Goal: Entertainment & Leisure: Consume media (video, audio)

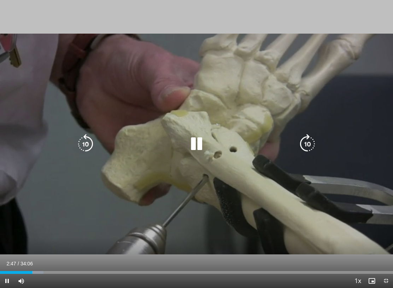
click at [309, 144] on icon "Video Player" at bounding box center [308, 144] width 20 height 20
click at [311, 144] on icon "Video Player" at bounding box center [308, 144] width 20 height 20
click at [307, 145] on icon "Video Player" at bounding box center [308, 144] width 20 height 20
click at [309, 144] on icon "Video Player" at bounding box center [308, 144] width 20 height 20
click at [309, 145] on icon "Video Player" at bounding box center [308, 144] width 20 height 20
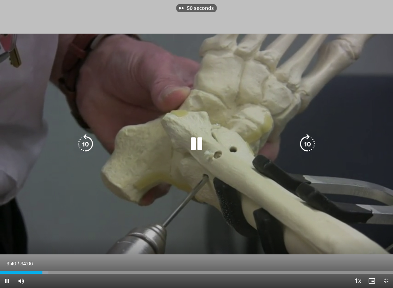
click at [309, 145] on icon "Video Player" at bounding box center [308, 144] width 20 height 20
click at [308, 146] on icon "Video Player" at bounding box center [308, 144] width 20 height 20
click at [309, 144] on icon "Video Player" at bounding box center [308, 144] width 20 height 20
click at [309, 146] on icon "Video Player" at bounding box center [308, 144] width 20 height 20
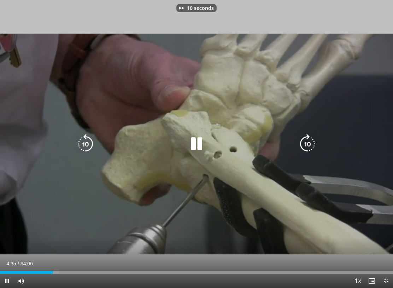
click at [309, 144] on icon "Video Player" at bounding box center [308, 144] width 20 height 20
click at [310, 145] on icon "Video Player" at bounding box center [308, 144] width 20 height 20
click at [309, 144] on icon "Video Player" at bounding box center [308, 144] width 20 height 20
click at [308, 144] on icon "Video Player" at bounding box center [308, 144] width 20 height 20
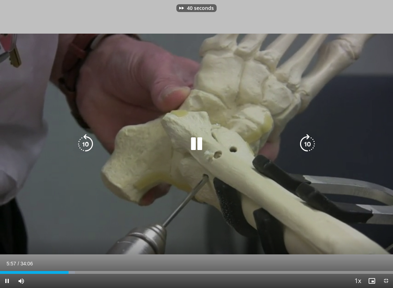
click at [308, 145] on icon "Video Player" at bounding box center [308, 144] width 20 height 20
click at [309, 144] on icon "Video Player" at bounding box center [308, 144] width 20 height 20
click at [310, 144] on icon "Video Player" at bounding box center [308, 144] width 20 height 20
click at [310, 143] on icon "Video Player" at bounding box center [308, 144] width 20 height 20
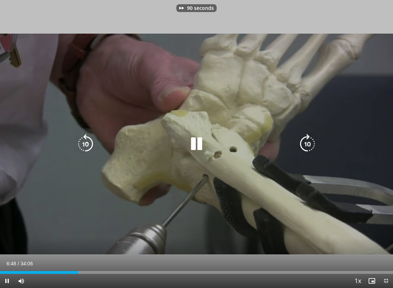
click at [307, 144] on icon "Video Player" at bounding box center [308, 144] width 20 height 20
click at [307, 145] on icon "Video Player" at bounding box center [308, 144] width 20 height 20
click at [308, 146] on icon "Video Player" at bounding box center [308, 144] width 20 height 20
click at [308, 145] on icon "Video Player" at bounding box center [308, 144] width 20 height 20
click at [307, 144] on icon "Video Player" at bounding box center [308, 144] width 20 height 20
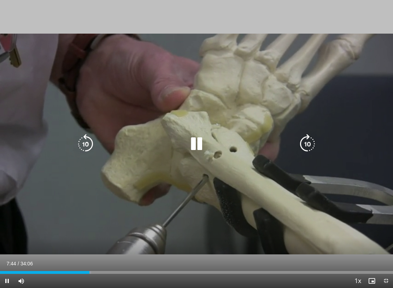
click at [308, 145] on icon "Video Player" at bounding box center [308, 144] width 20 height 20
click at [193, 143] on icon "Video Player" at bounding box center [197, 144] width 20 height 20
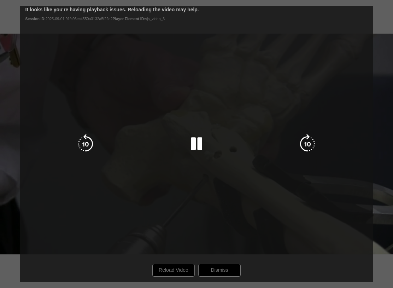
click at [81, 145] on icon "Video Player" at bounding box center [86, 144] width 20 height 20
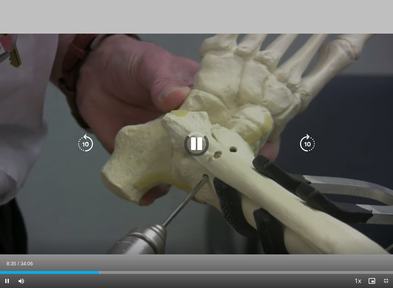
click at [84, 145] on icon "Video Player" at bounding box center [86, 144] width 20 height 20
click at [83, 145] on icon "Video Player" at bounding box center [86, 144] width 20 height 20
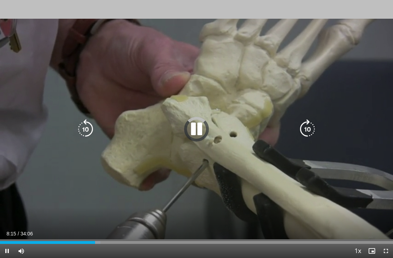
scroll to position [2, 0]
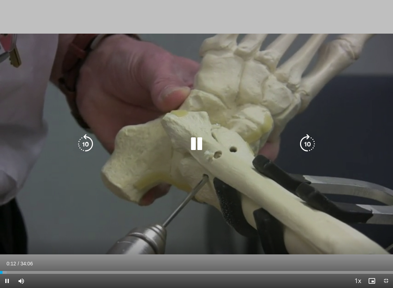
click at [306, 144] on icon "Video Player" at bounding box center [308, 144] width 20 height 20
click at [308, 145] on icon "Video Player" at bounding box center [308, 144] width 20 height 20
click at [306, 144] on icon "Video Player" at bounding box center [308, 144] width 20 height 20
click at [309, 145] on icon "Video Player" at bounding box center [308, 144] width 20 height 20
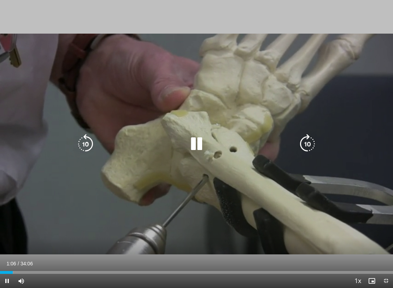
click at [307, 147] on icon "Video Player" at bounding box center [308, 144] width 20 height 20
click at [308, 145] on icon "Video Player" at bounding box center [308, 144] width 20 height 20
click at [307, 145] on icon "Video Player" at bounding box center [308, 144] width 20 height 20
click at [308, 144] on icon "Video Player" at bounding box center [308, 144] width 20 height 20
click at [307, 145] on icon "Video Player" at bounding box center [308, 144] width 20 height 20
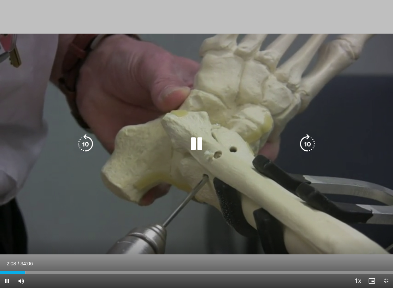
click at [308, 145] on icon "Video Player" at bounding box center [308, 144] width 20 height 20
click at [82, 146] on icon "Video Player" at bounding box center [86, 144] width 20 height 20
click at [87, 145] on icon "Video Player" at bounding box center [86, 144] width 20 height 20
click at [308, 145] on icon "Video Player" at bounding box center [308, 144] width 20 height 20
click at [308, 144] on icon "Video Player" at bounding box center [308, 144] width 20 height 20
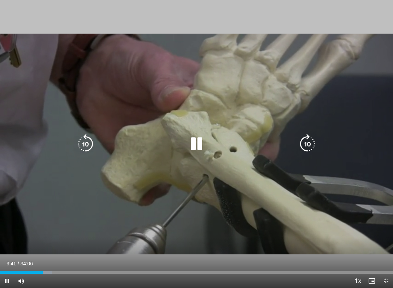
click at [308, 146] on icon "Video Player" at bounding box center [308, 144] width 20 height 20
click at [306, 146] on icon "Video Player" at bounding box center [308, 144] width 20 height 20
click at [305, 146] on icon "Video Player" at bounding box center [308, 144] width 20 height 20
click at [308, 146] on icon "Video Player" at bounding box center [308, 144] width 20 height 20
click at [309, 144] on icon "Video Player" at bounding box center [308, 144] width 20 height 20
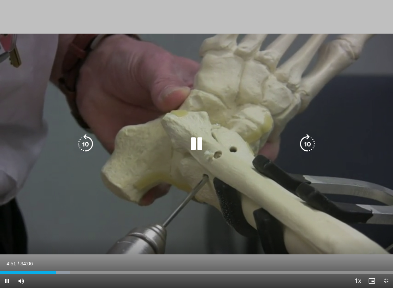
click at [308, 145] on icon "Video Player" at bounding box center [308, 144] width 20 height 20
click at [307, 144] on icon "Video Player" at bounding box center [308, 144] width 20 height 20
click at [306, 145] on icon "Video Player" at bounding box center [308, 144] width 20 height 20
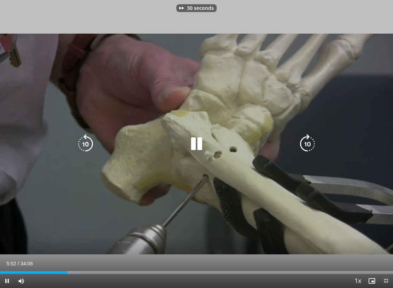
click at [305, 146] on icon "Video Player" at bounding box center [308, 144] width 20 height 20
click at [306, 145] on icon "Video Player" at bounding box center [308, 144] width 20 height 20
click at [308, 144] on icon "Video Player" at bounding box center [308, 144] width 20 height 20
click at [309, 144] on icon "Video Player" at bounding box center [308, 144] width 20 height 20
click at [308, 141] on icon "Video Player" at bounding box center [308, 144] width 20 height 20
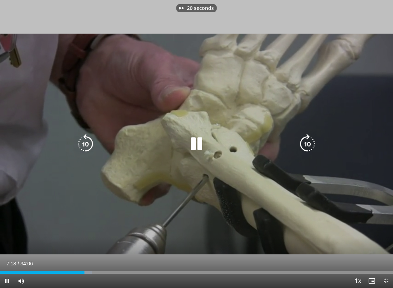
click at [307, 143] on icon "Video Player" at bounding box center [308, 144] width 20 height 20
click at [307, 145] on icon "Video Player" at bounding box center [308, 144] width 20 height 20
click at [305, 144] on icon "Video Player" at bounding box center [308, 144] width 20 height 20
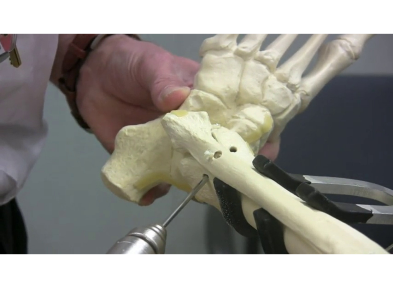
click at [309, 145] on icon "Video Player" at bounding box center [308, 144] width 20 height 20
